Goal: Transaction & Acquisition: Register for event/course

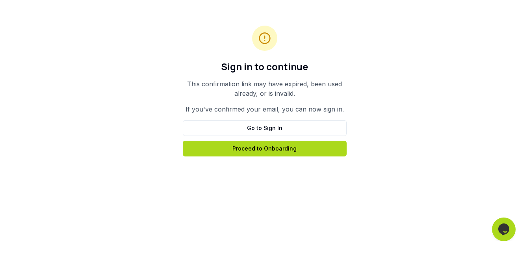
scroll to position [118, 0]
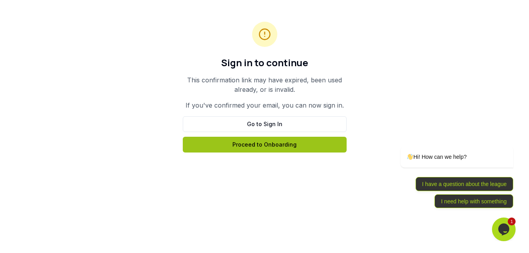
click at [292, 147] on link "Proceed to Onboarding" at bounding box center [265, 145] width 164 height 16
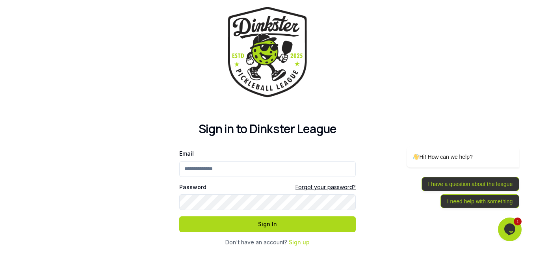
click at [221, 166] on input "Email" at bounding box center [267, 169] width 176 height 16
type input "**********"
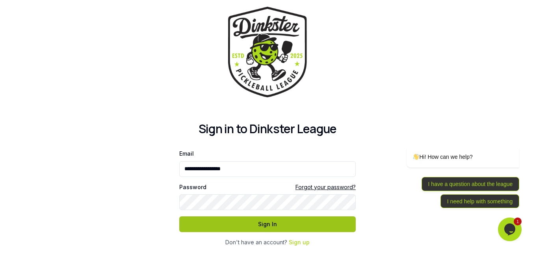
click at [331, 227] on button "Sign In" at bounding box center [267, 224] width 176 height 16
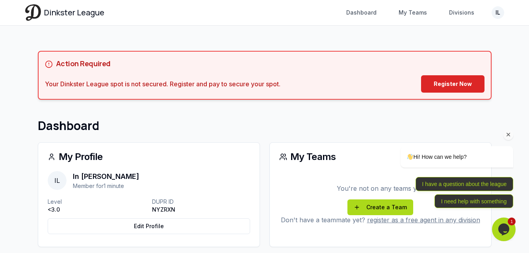
click at [456, 82] on div "Hi! How can we help? I have a question about the league I need help with someth…" at bounding box center [446, 142] width 142 height 139
click at [439, 88] on div "Hi! How can we help? I have a question about the league I need help with someth…" at bounding box center [446, 142] width 142 height 139
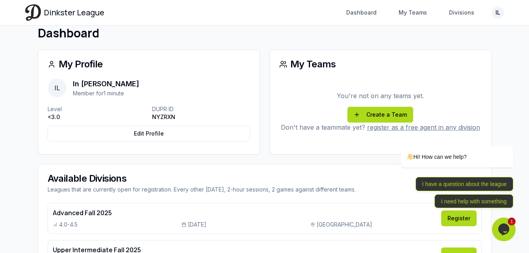
scroll to position [118, 0]
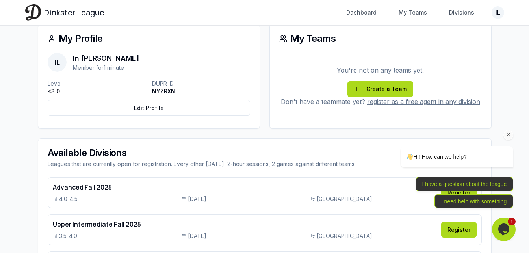
click at [509, 135] on icon "Chat attention grabber" at bounding box center [508, 134] width 7 height 7
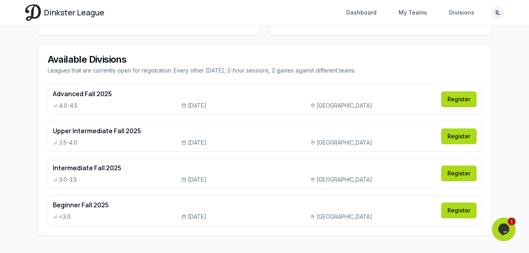
scroll to position [219, 0]
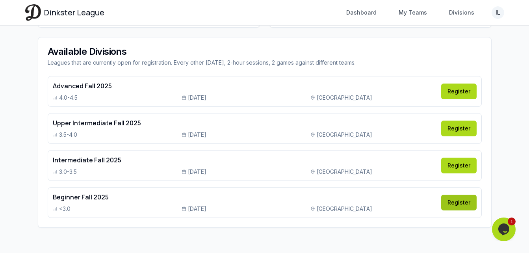
click at [464, 204] on link "Register" at bounding box center [458, 202] width 35 height 16
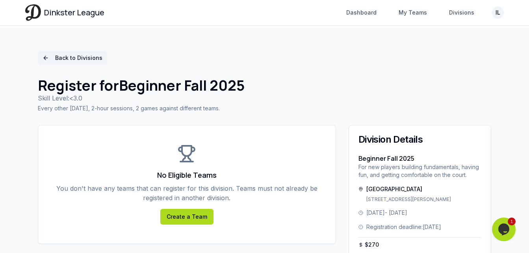
click at [49, 56] on link "Back to Divisions" at bounding box center [72, 58] width 69 height 14
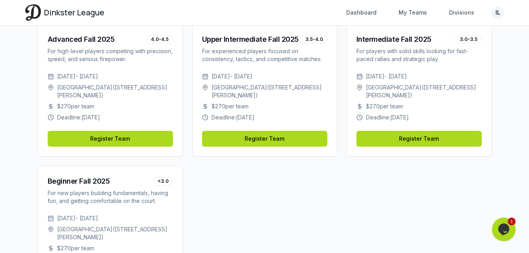
scroll to position [66, 0]
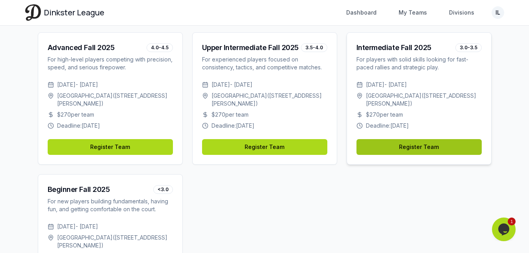
click at [439, 146] on link "Register Team" at bounding box center [418, 147] width 125 height 16
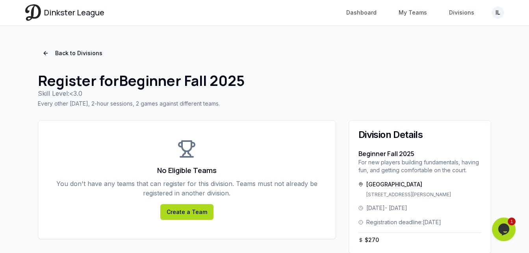
scroll to position [37, 0]
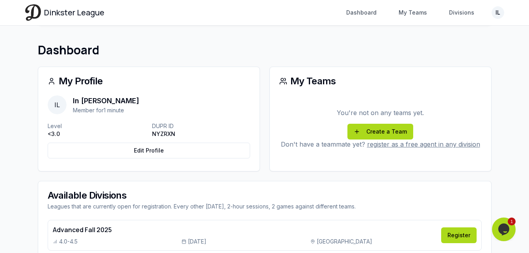
scroll to position [62, 0]
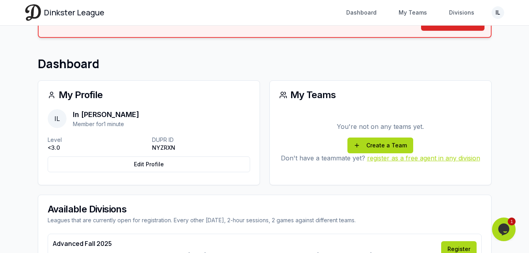
click at [418, 158] on link "register as a free agent in any division" at bounding box center [423, 158] width 113 height 8
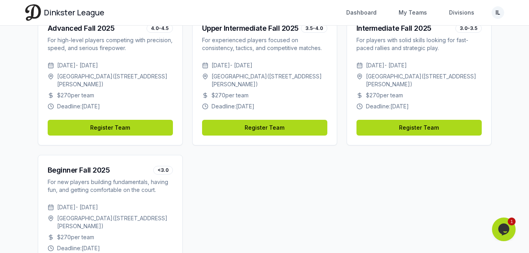
scroll to position [66, 0]
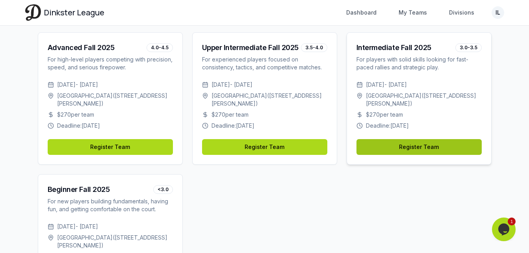
click at [409, 150] on link "Register Team" at bounding box center [418, 147] width 125 height 16
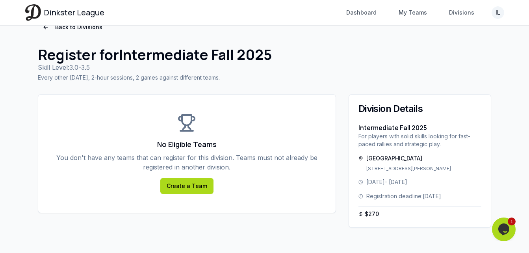
scroll to position [66, 0]
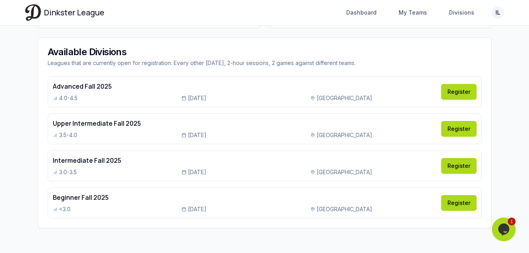
scroll to position [219, 0]
click at [454, 168] on link "Register" at bounding box center [458, 165] width 35 height 16
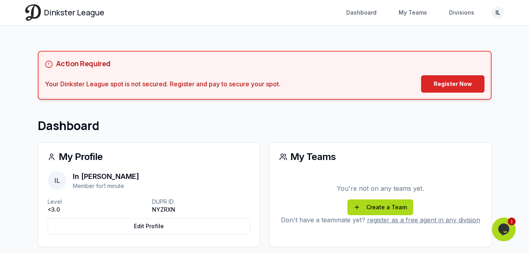
scroll to position [219, 0]
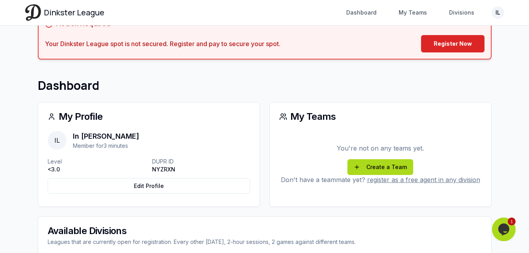
scroll to position [79, 0]
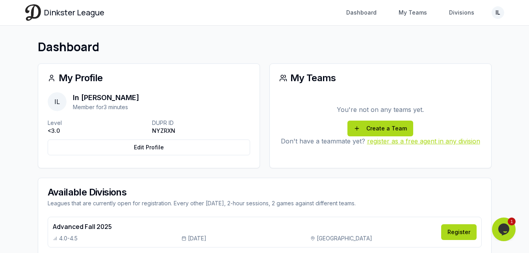
click at [439, 142] on link "register as a free agent in any division" at bounding box center [423, 141] width 113 height 8
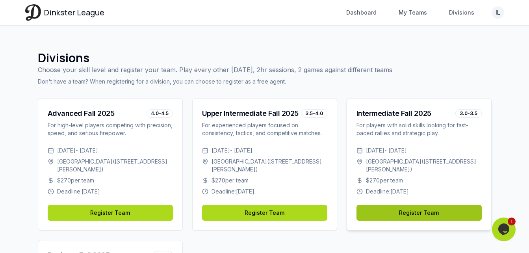
click at [416, 211] on link "Register Team" at bounding box center [418, 213] width 125 height 16
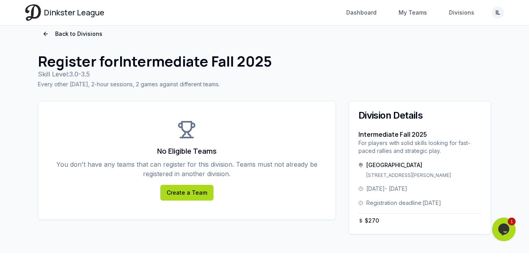
scroll to position [37, 0]
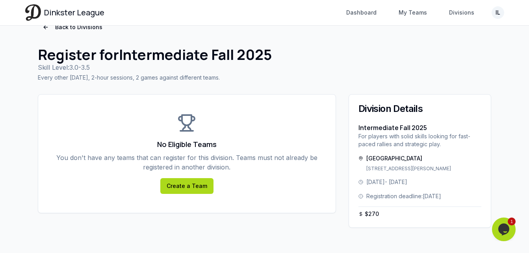
click at [509, 227] on icon "Opens Chat This icon Opens the chat window." at bounding box center [503, 229] width 13 height 13
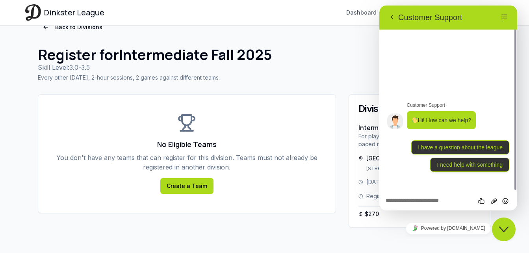
click at [379, 6] on textarea at bounding box center [379, 6] width 0 height 0
type textarea "**********"
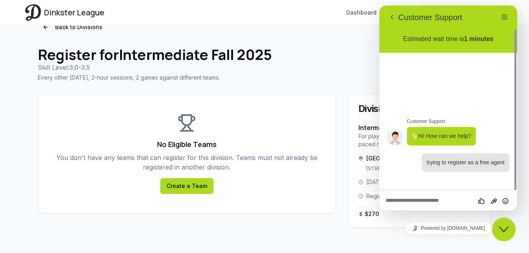
click at [312, 190] on div "No Eligible Teams You don't have any teams that can register for this division.…" at bounding box center [186, 153] width 297 height 118
click at [503, 230] on icon "Close Chat This icon closes the chat window." at bounding box center [503, 228] width 9 height 9
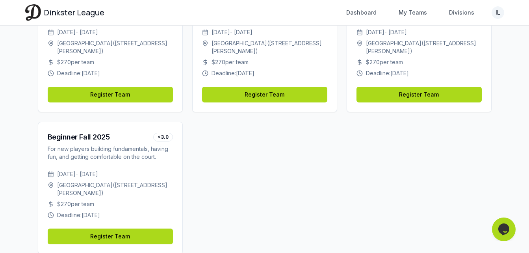
scroll to position [144, 0]
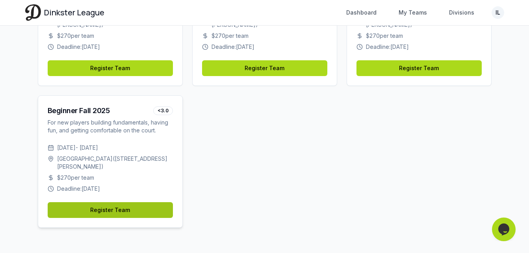
click at [131, 215] on link "Register Team" at bounding box center [110, 210] width 125 height 16
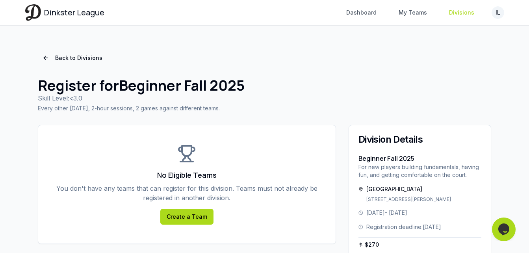
click at [462, 14] on link "Divisions" at bounding box center [461, 13] width 35 height 14
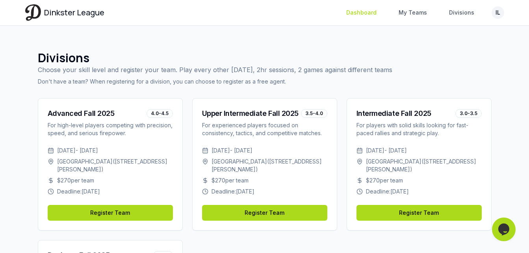
click at [376, 15] on link "Dashboard" at bounding box center [361, 13] width 40 height 14
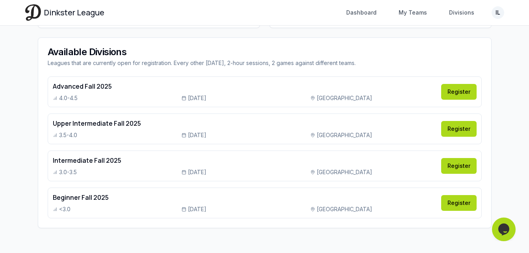
scroll to position [219, 0]
click at [470, 200] on link "Register" at bounding box center [458, 202] width 35 height 16
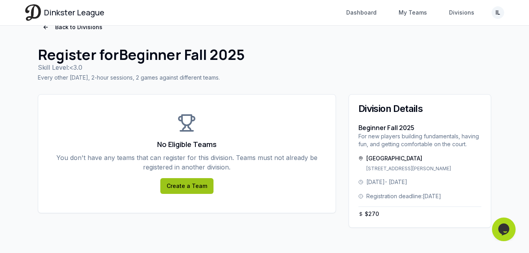
click at [194, 178] on link "Create a Team" at bounding box center [186, 186] width 53 height 16
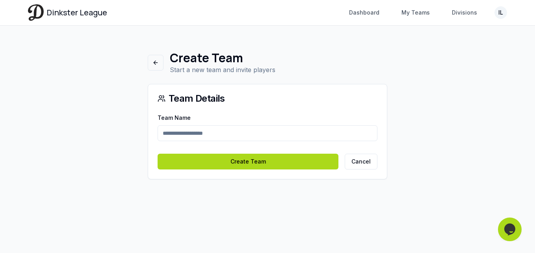
click at [259, 131] on input "Team Name" at bounding box center [267, 133] width 220 height 16
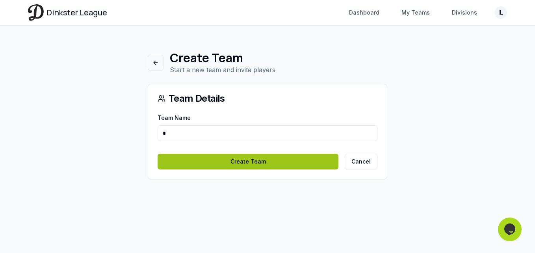
type input "*"
click at [311, 164] on button "Create Team" at bounding box center [247, 162] width 181 height 16
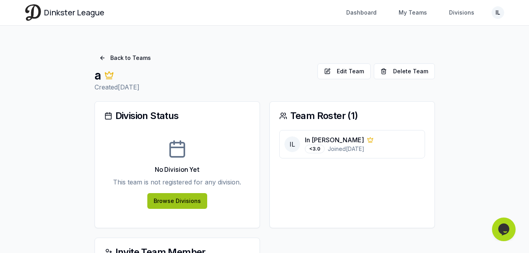
click at [180, 196] on link "Browse Divisions" at bounding box center [177, 201] width 60 height 16
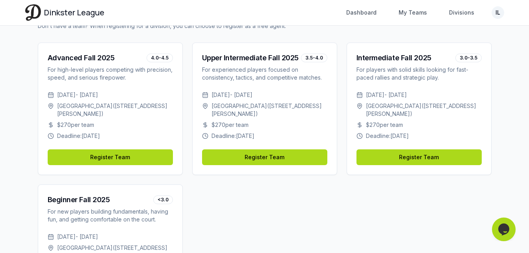
scroll to position [144, 0]
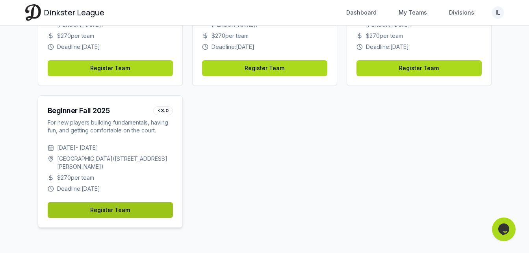
click at [158, 206] on link "Register Team" at bounding box center [110, 210] width 125 height 16
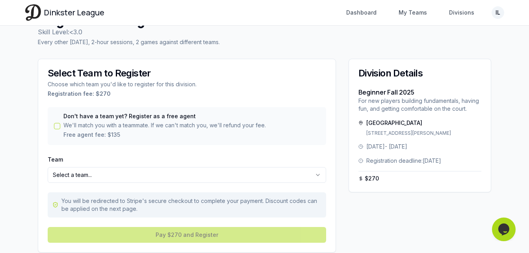
scroll to position [79, 0]
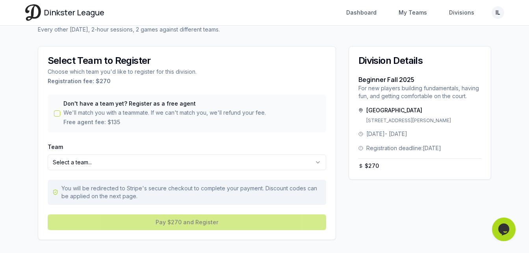
click at [56, 113] on button "Don't have a team yet? Register as a free agent" at bounding box center [57, 113] width 6 height 6
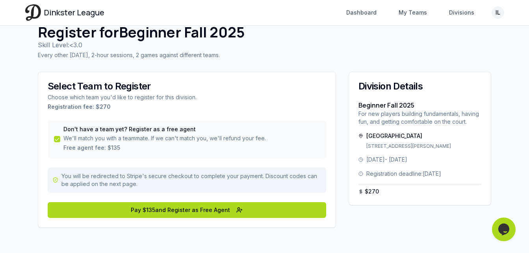
scroll to position [53, 0]
click at [507, 222] on span "1" at bounding box center [511, 221] width 8 height 8
click at [506, 232] on img "$i18n('chat', 'chat_widget')" at bounding box center [504, 229] width 24 height 24
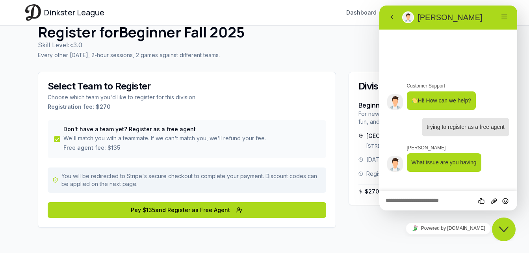
drag, startPoint x: 402, startPoint y: 201, endPoint x: 405, endPoint y: 203, distance: 4.6
click at [379, 6] on textarea at bounding box center [379, 6] width 0 height 0
type textarea "**********"
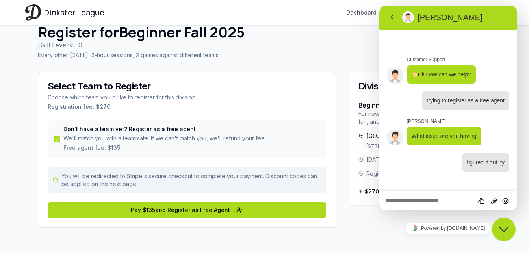
click at [499, 233] on icon "Close Chat This icon closes the chat window." at bounding box center [503, 228] width 9 height 9
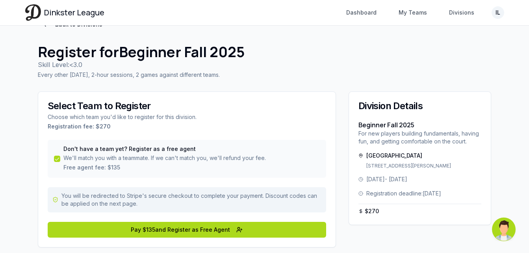
scroll to position [0, 0]
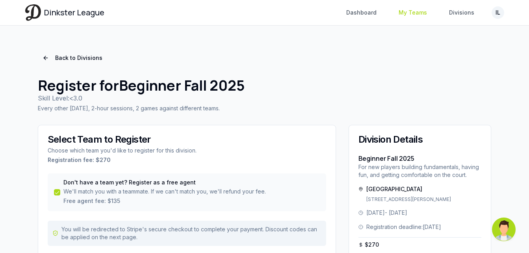
click at [413, 13] on link "My Teams" at bounding box center [413, 13] width 38 height 14
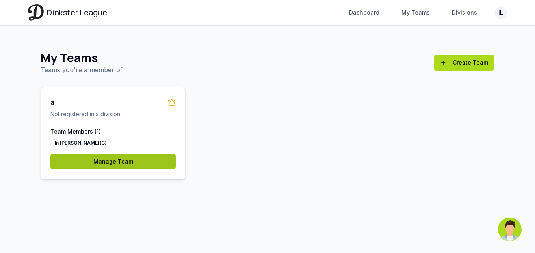
click at [104, 163] on link "Manage Team" at bounding box center [112, 162] width 125 height 16
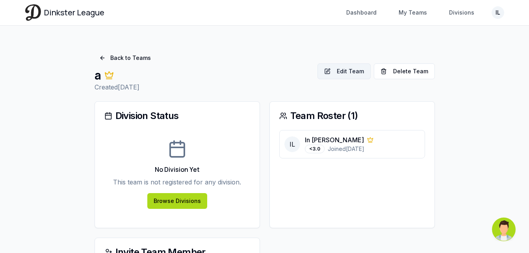
click at [353, 74] on button "Edit Team" at bounding box center [343, 71] width 53 height 16
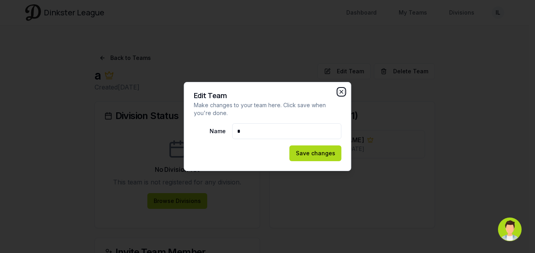
click at [339, 92] on icon "button" at bounding box center [341, 92] width 6 height 6
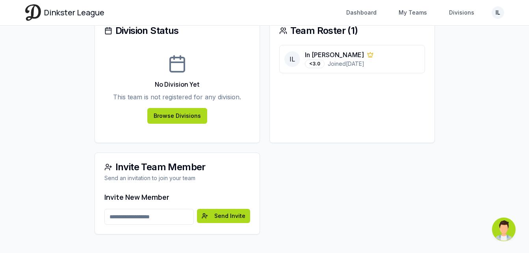
scroll to position [92, 0]
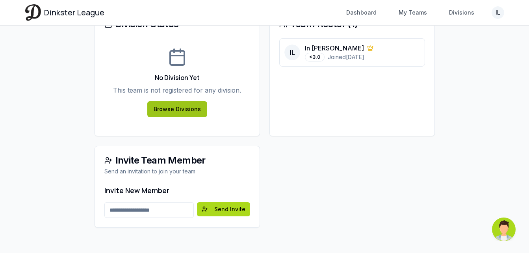
click at [204, 111] on link "Browse Divisions" at bounding box center [177, 109] width 60 height 16
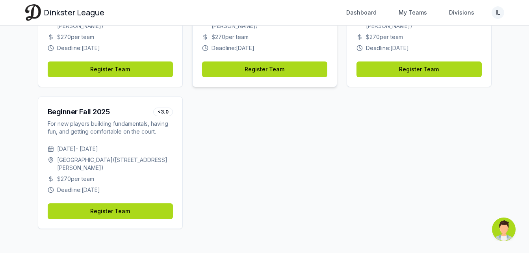
scroll to position [144, 0]
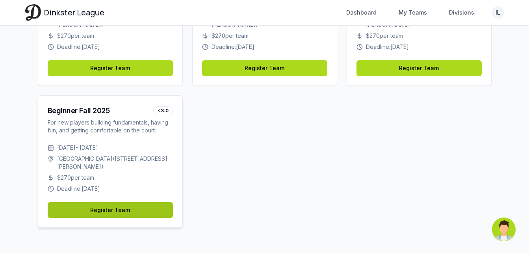
click at [168, 214] on link "Register Team" at bounding box center [110, 210] width 125 height 16
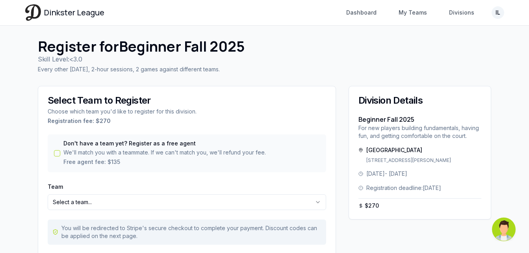
scroll to position [91, 0]
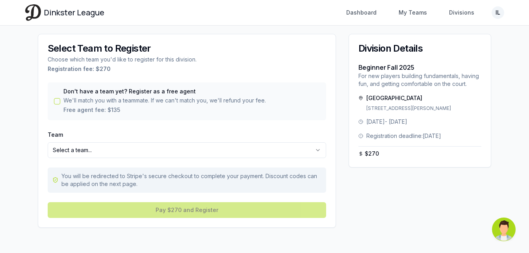
click at [64, 102] on div "Don't have a team yet? Register as a free agent We'll match you with a teammate…" at bounding box center [187, 101] width 278 height 38
click at [59, 103] on button "Don't have a team yet? Register as a free agent" at bounding box center [57, 101] width 6 height 6
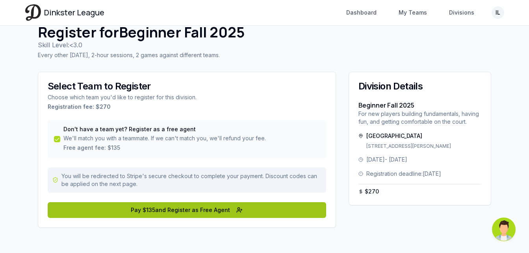
click at [221, 210] on button "Pay $ 135 and Register as Free Agent" at bounding box center [187, 210] width 278 height 16
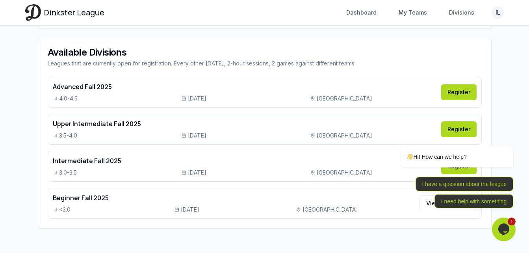
scroll to position [352, 0]
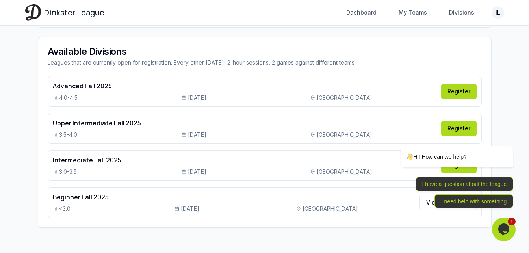
click at [505, 231] on icon "$i18n('chat', 'chat_widget')" at bounding box center [503, 229] width 11 height 12
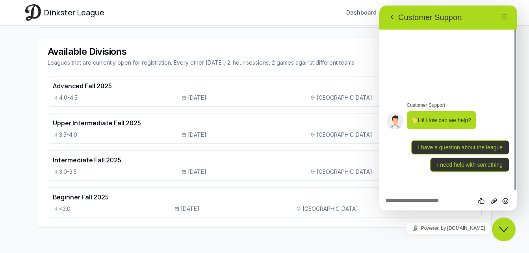
click at [503, 229] on icon "Close Chat This icon closes the chat window." at bounding box center [503, 228] width 9 height 9
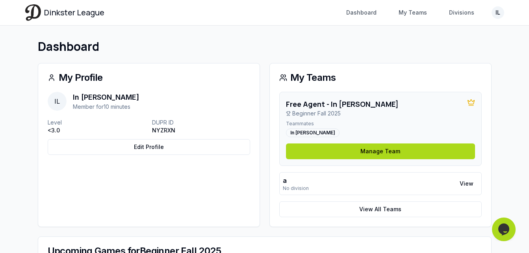
scroll to position [0, 0]
